Goal: Task Accomplishment & Management: Manage account settings

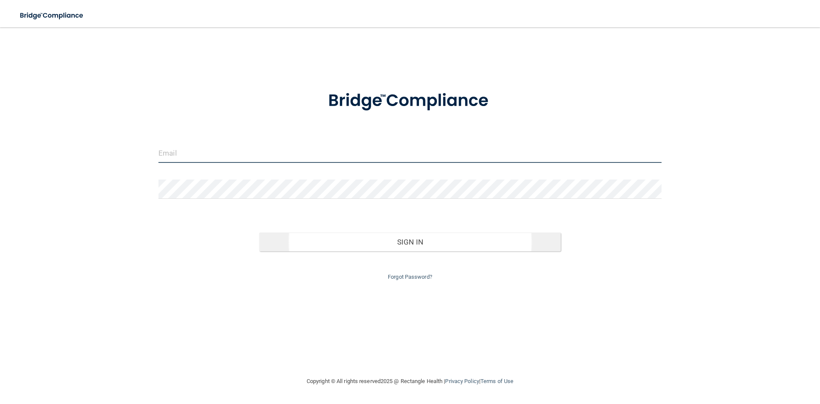
type input "[PERSON_NAME][EMAIL_ADDRESS][DOMAIN_NAME]"
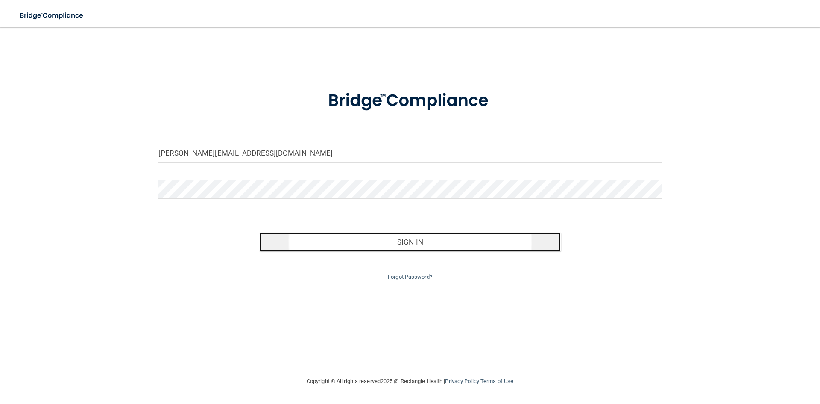
click at [386, 242] on button "Sign In" at bounding box center [410, 241] width 302 height 19
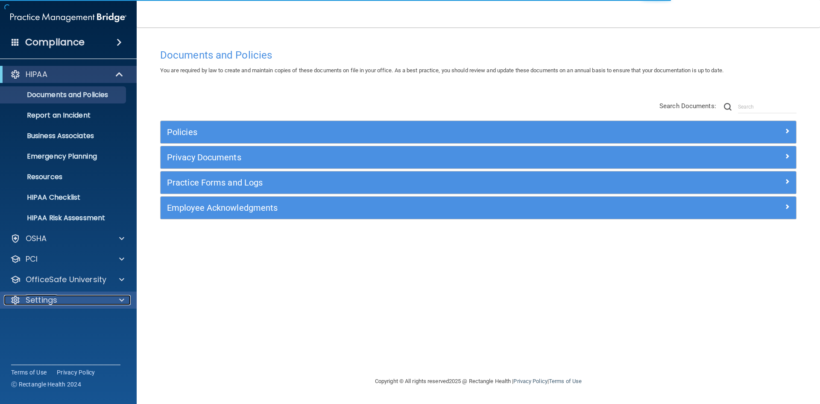
click at [52, 295] on p "Settings" at bounding box center [42, 300] width 32 height 10
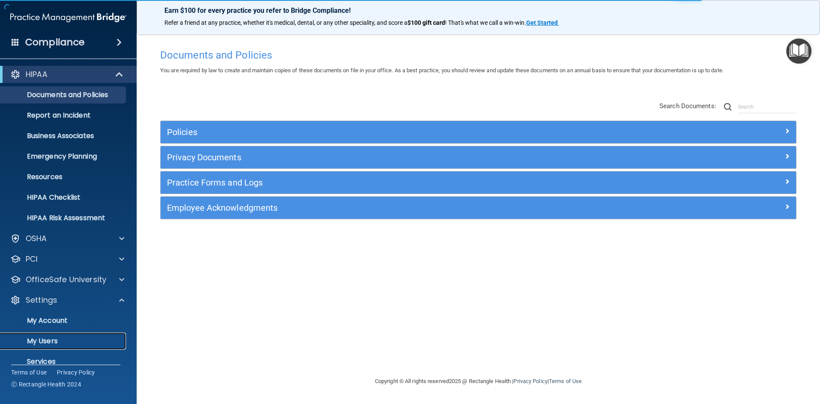
click at [56, 339] on p "My Users" at bounding box center [64, 341] width 117 height 9
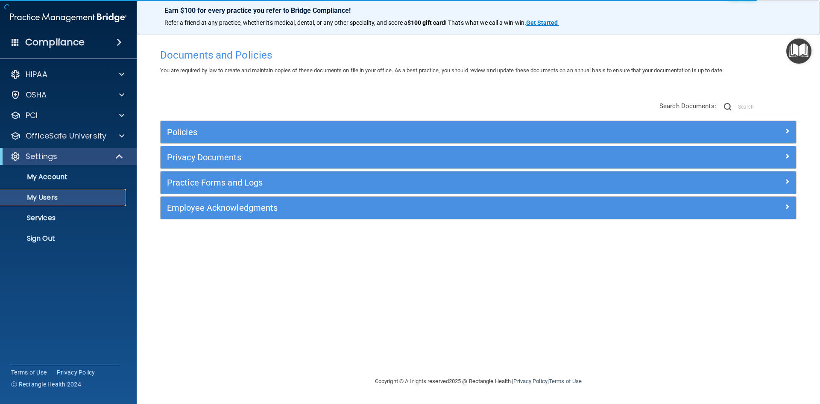
select select "20"
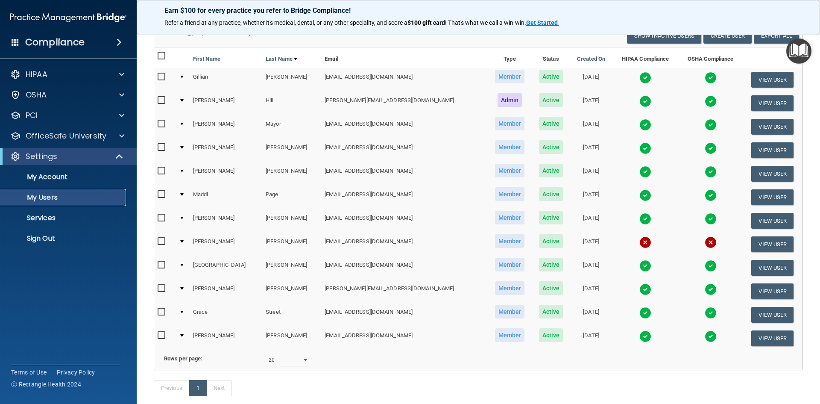
scroll to position [85, 0]
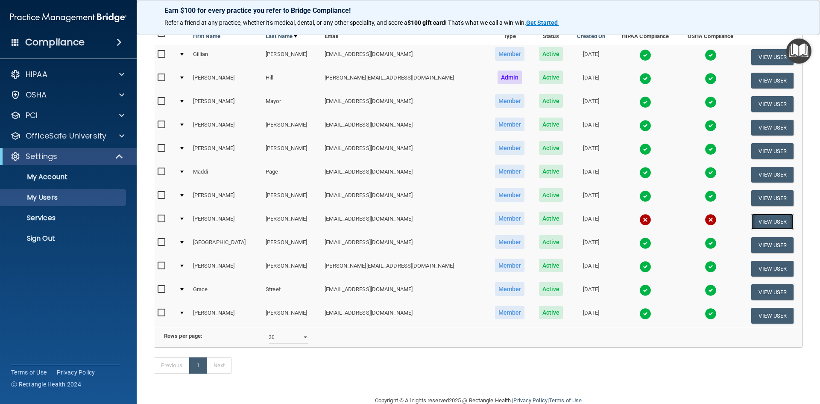
click at [776, 222] on button "View User" at bounding box center [772, 222] width 42 height 16
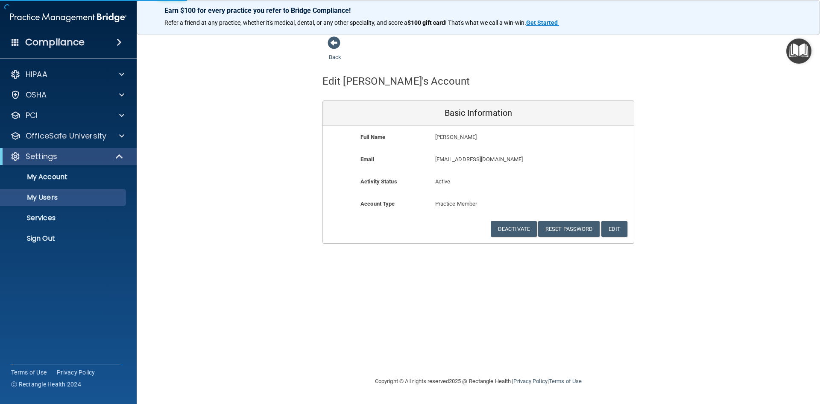
select select "20"
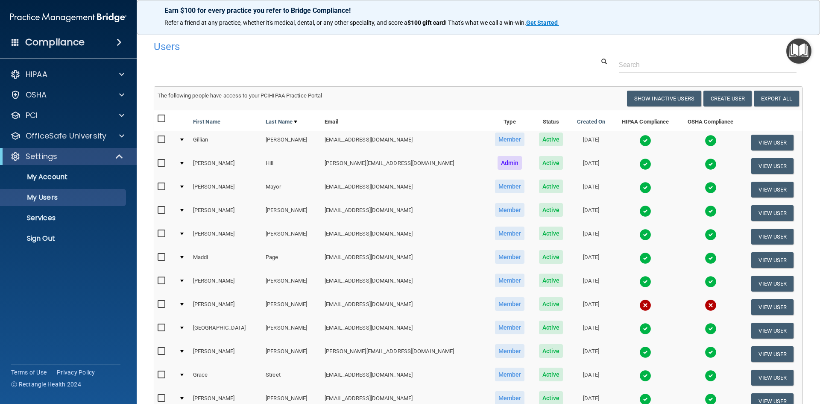
click at [160, 302] on input "checkbox" at bounding box center [163, 304] width 10 height 7
checkbox input "true"
